Goal: Navigation & Orientation: Understand site structure

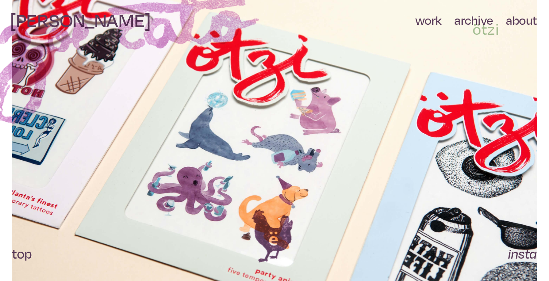
scroll to position [1740, 0]
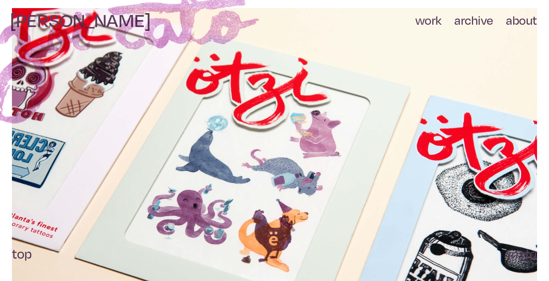
click at [434, 22] on link "work" at bounding box center [428, 21] width 26 height 16
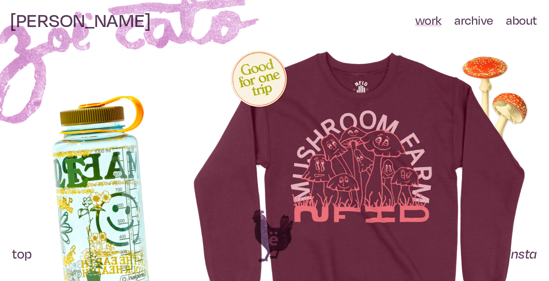
click at [478, 22] on link "archive" at bounding box center [473, 21] width 39 height 16
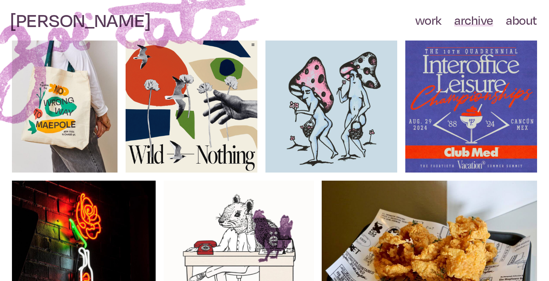
click at [524, 24] on link "about" at bounding box center [521, 21] width 31 height 16
